Goal: Navigation & Orientation: Find specific page/section

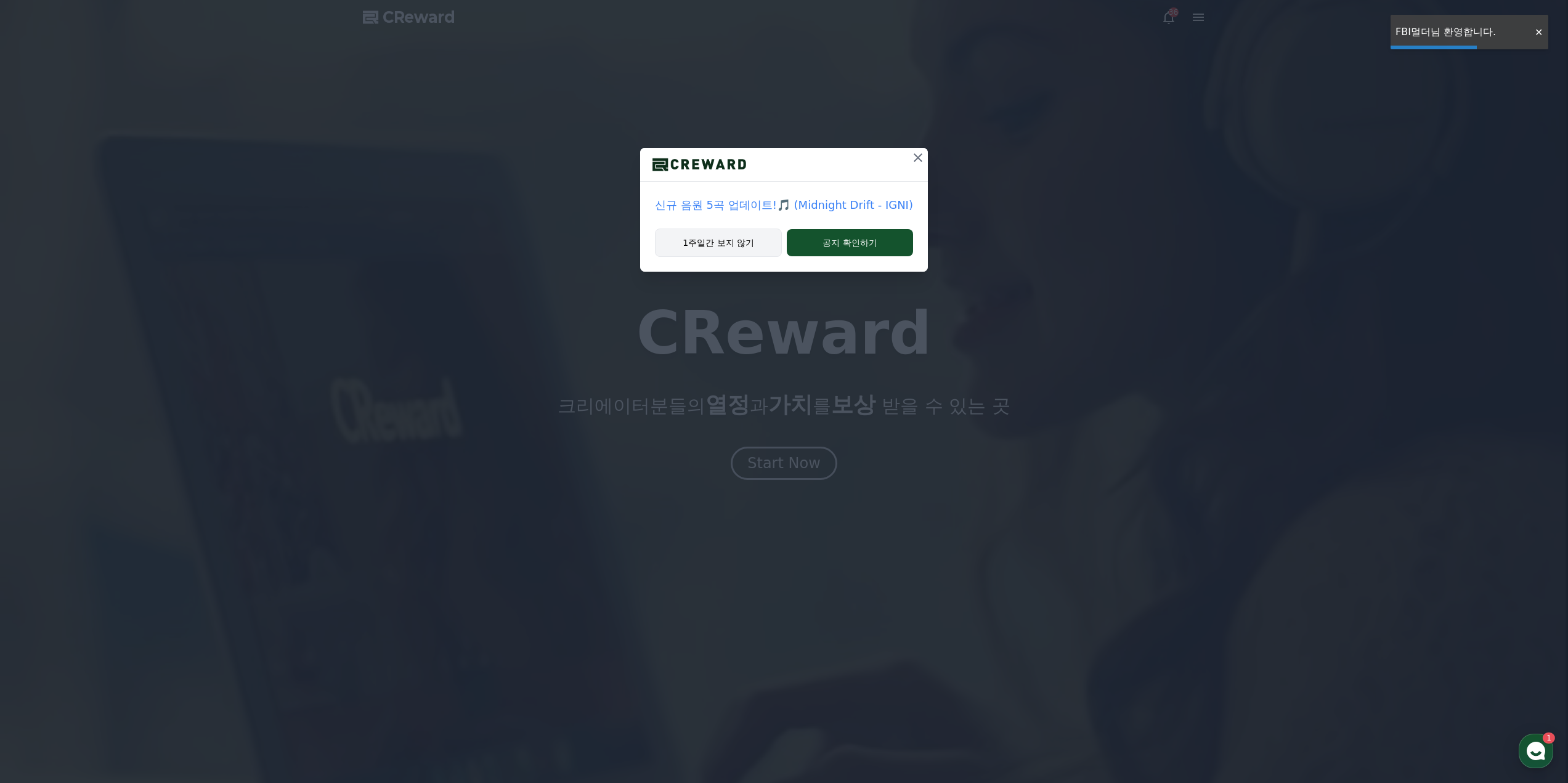
click at [747, 241] on button "1주일간 보지 않기" at bounding box center [718, 243] width 127 height 28
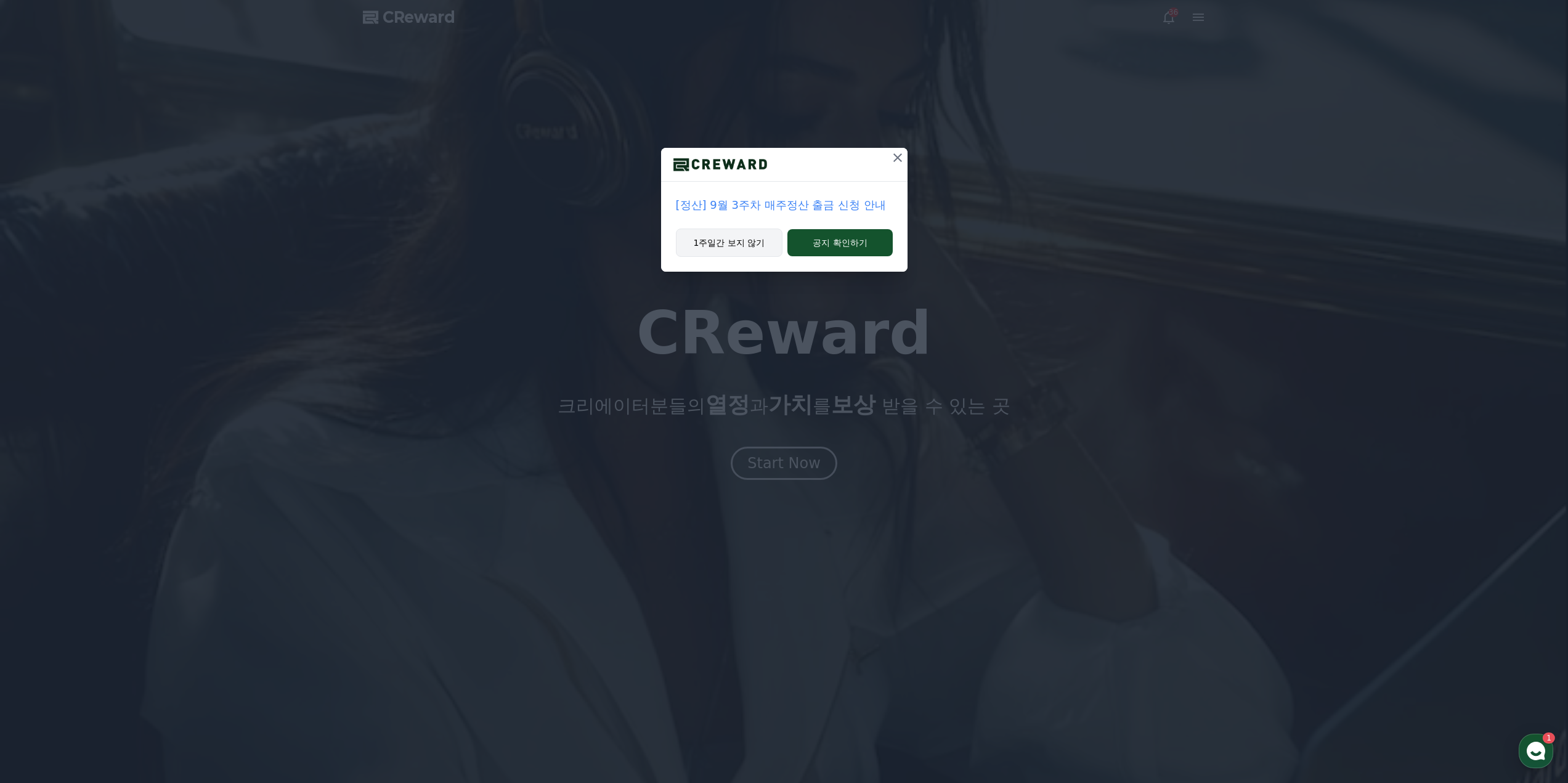
click at [744, 249] on button "1주일간 보지 않기" at bounding box center [729, 243] width 107 height 28
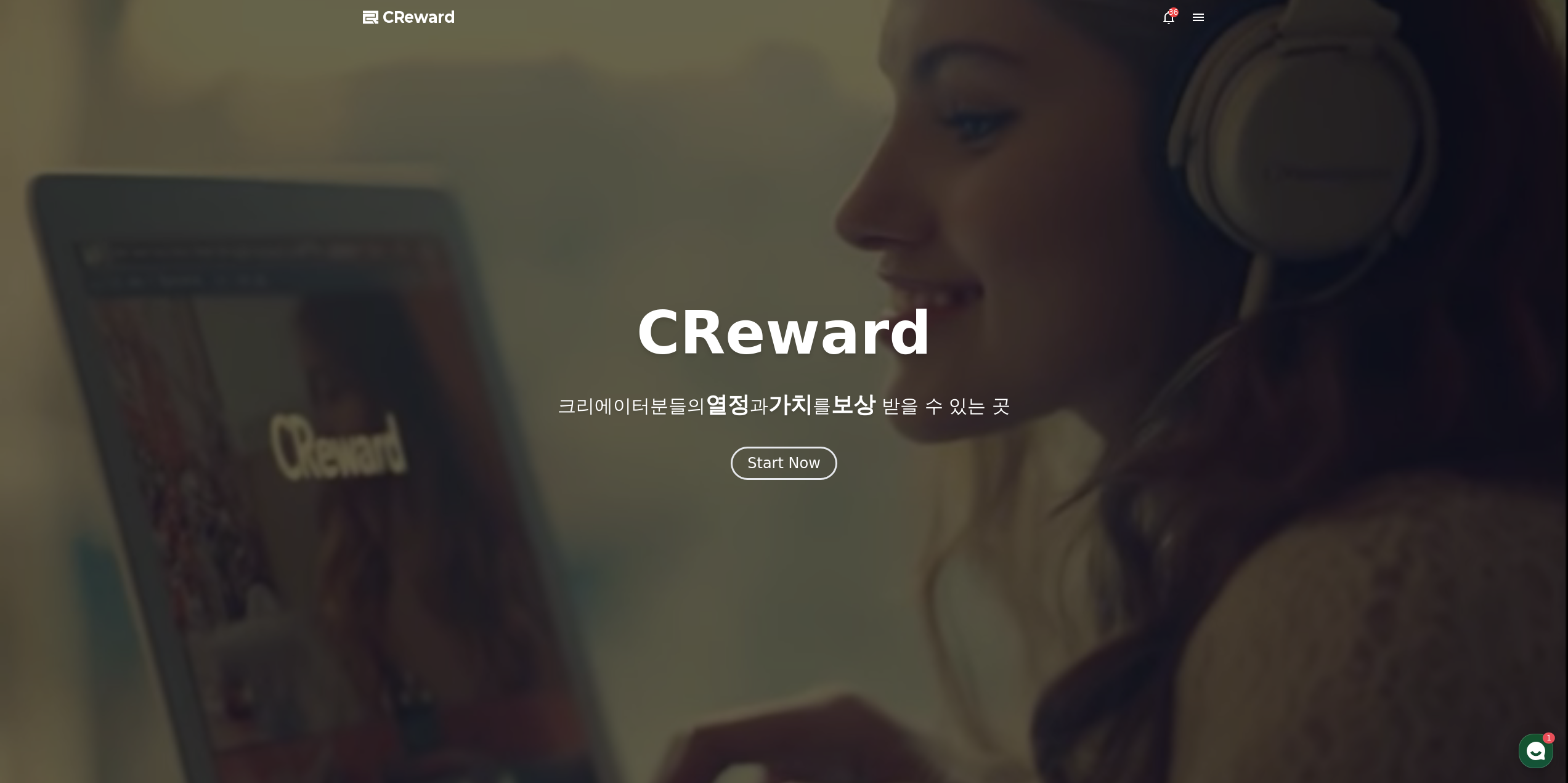
click at [1162, 15] on icon at bounding box center [1168, 16] width 15 height 15
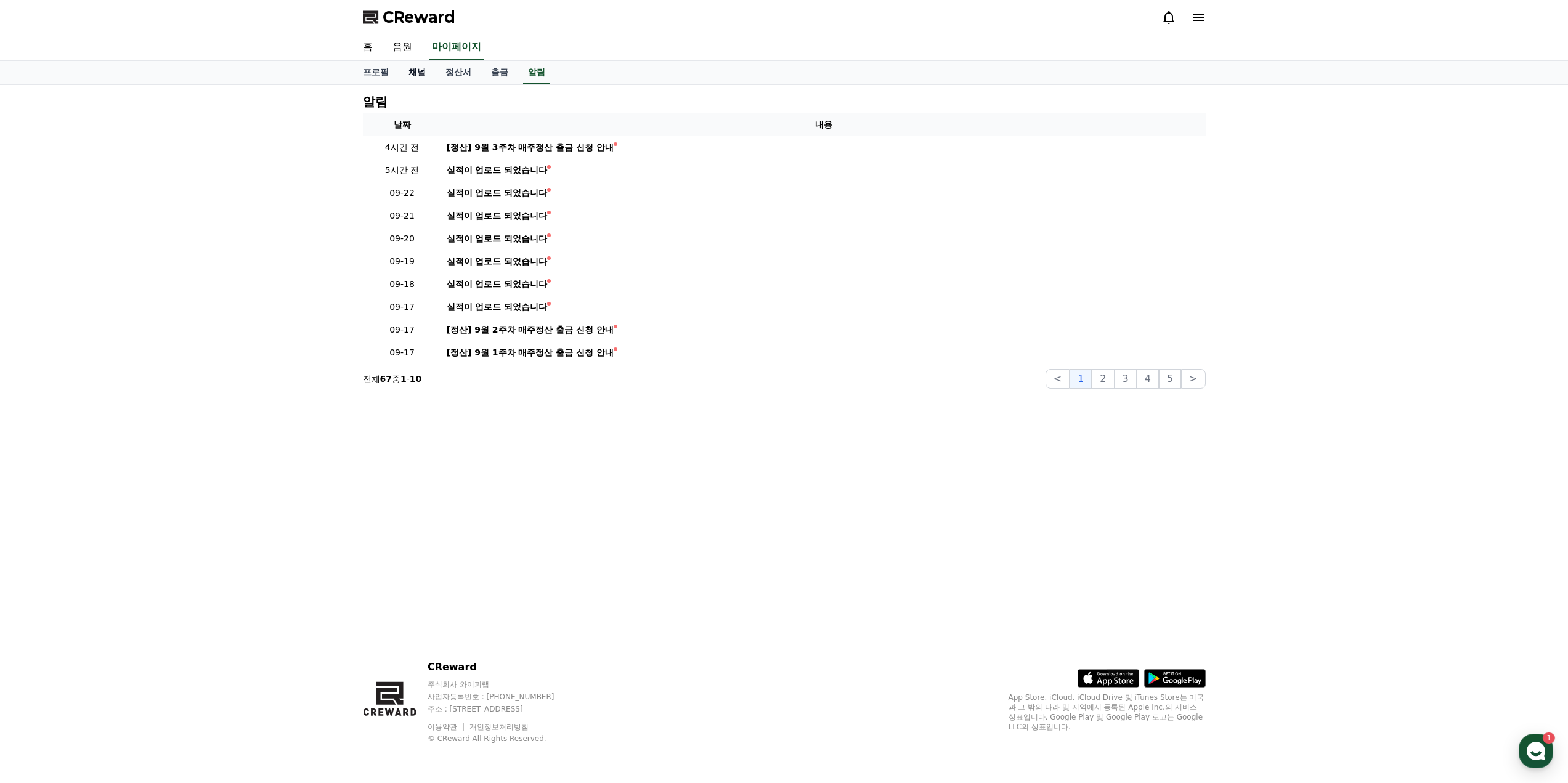
click at [411, 74] on link "채널" at bounding box center [417, 72] width 37 height 23
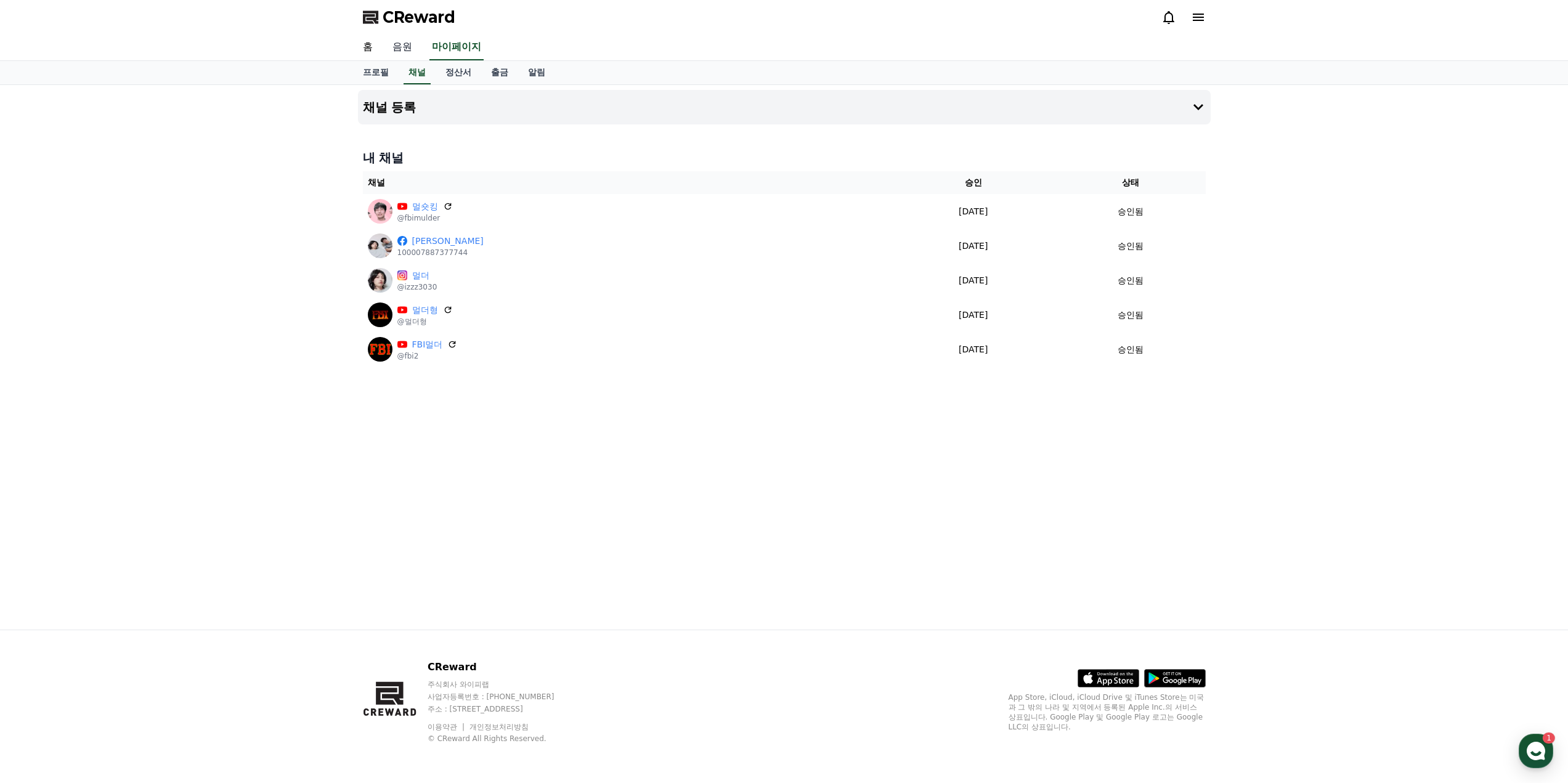
click at [403, 42] on link "음원" at bounding box center [402, 47] width 39 height 26
